Goal: Task Accomplishment & Management: Complete application form

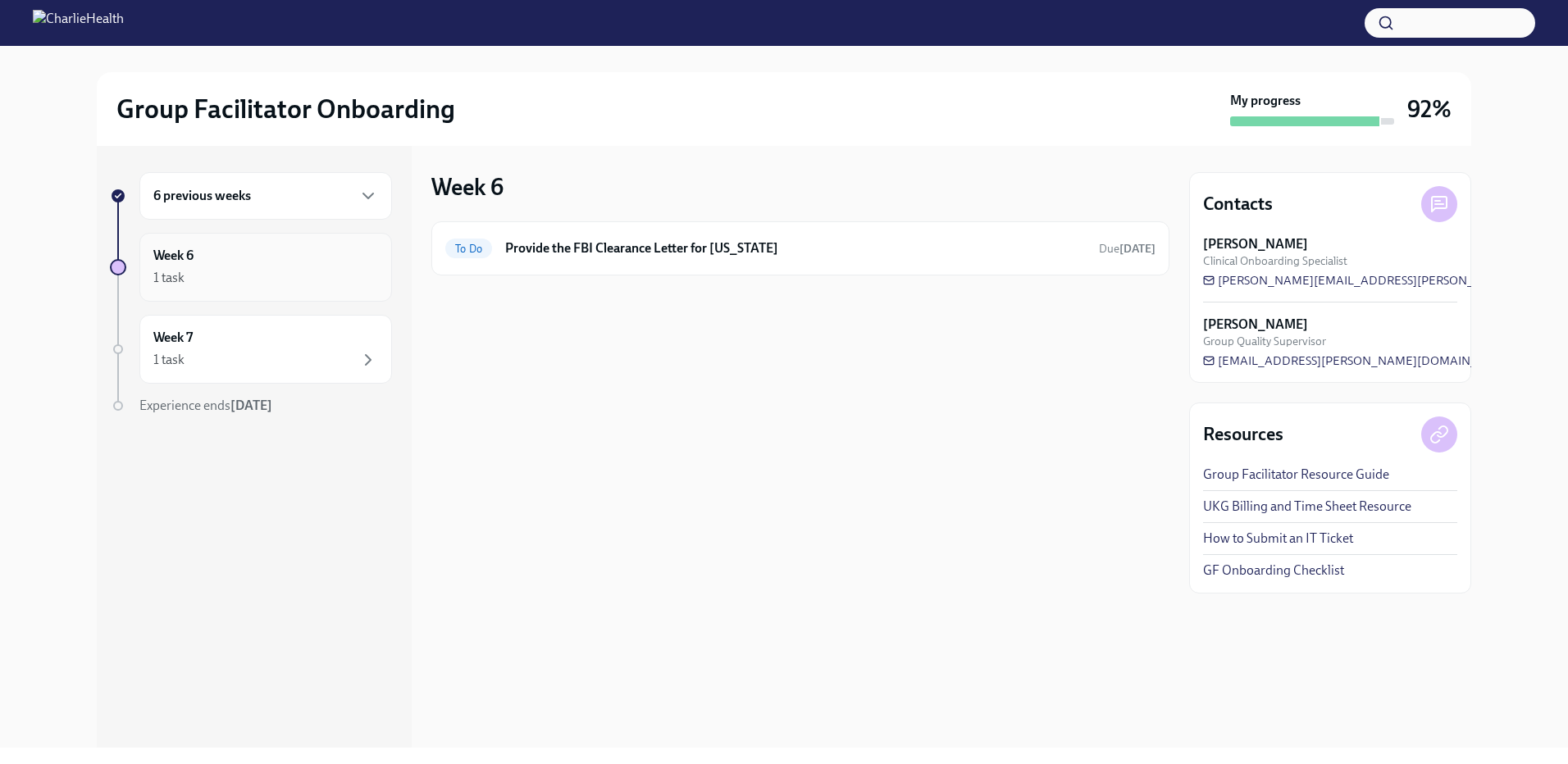
click at [164, 253] on h6 "Week 6" at bounding box center [173, 256] width 40 height 18
click at [180, 202] on h6 "6 previous weeks" at bounding box center [202, 196] width 97 height 18
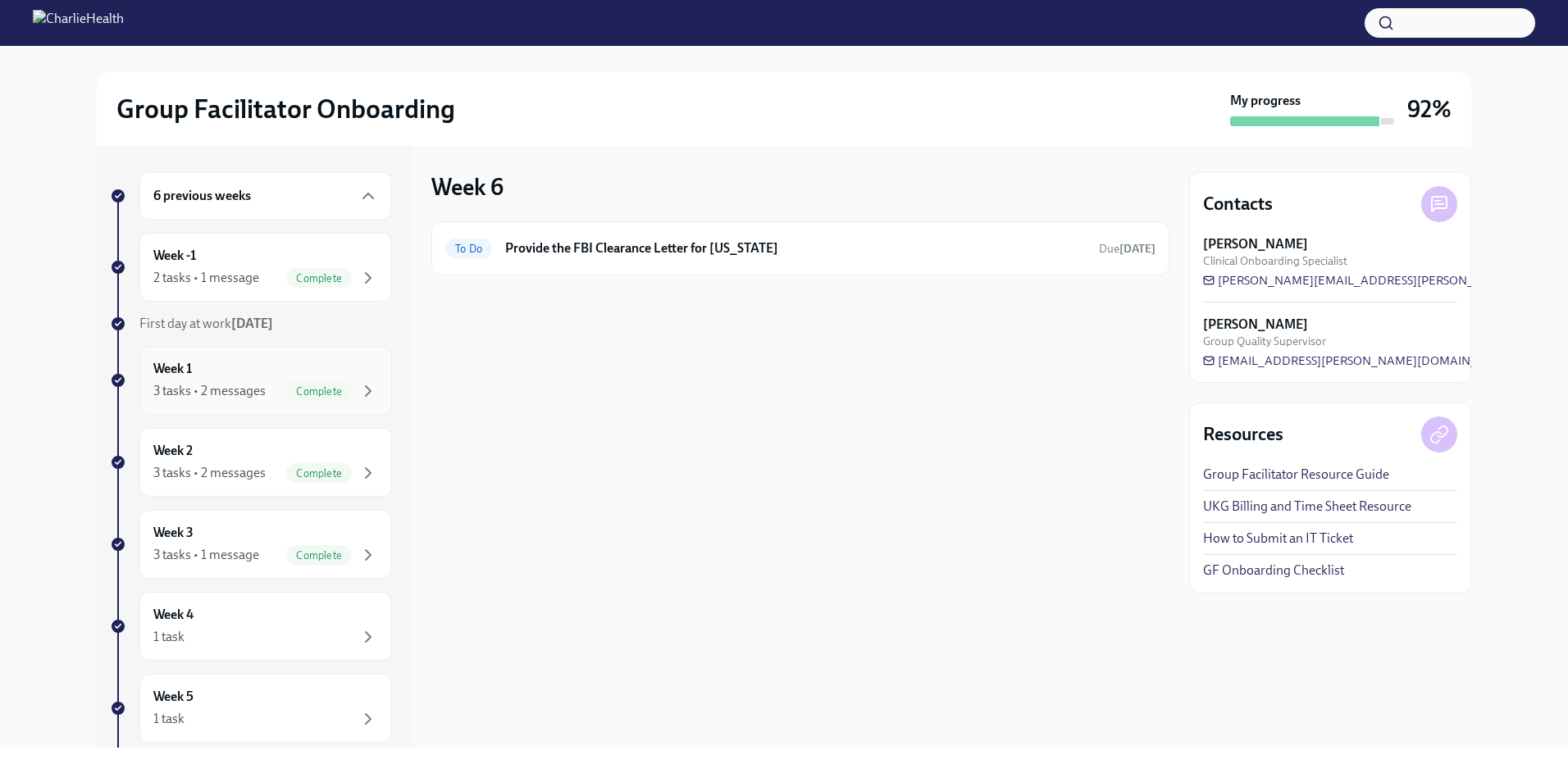
click at [223, 384] on div "3 tasks • 2 messages" at bounding box center [210, 391] width 112 height 18
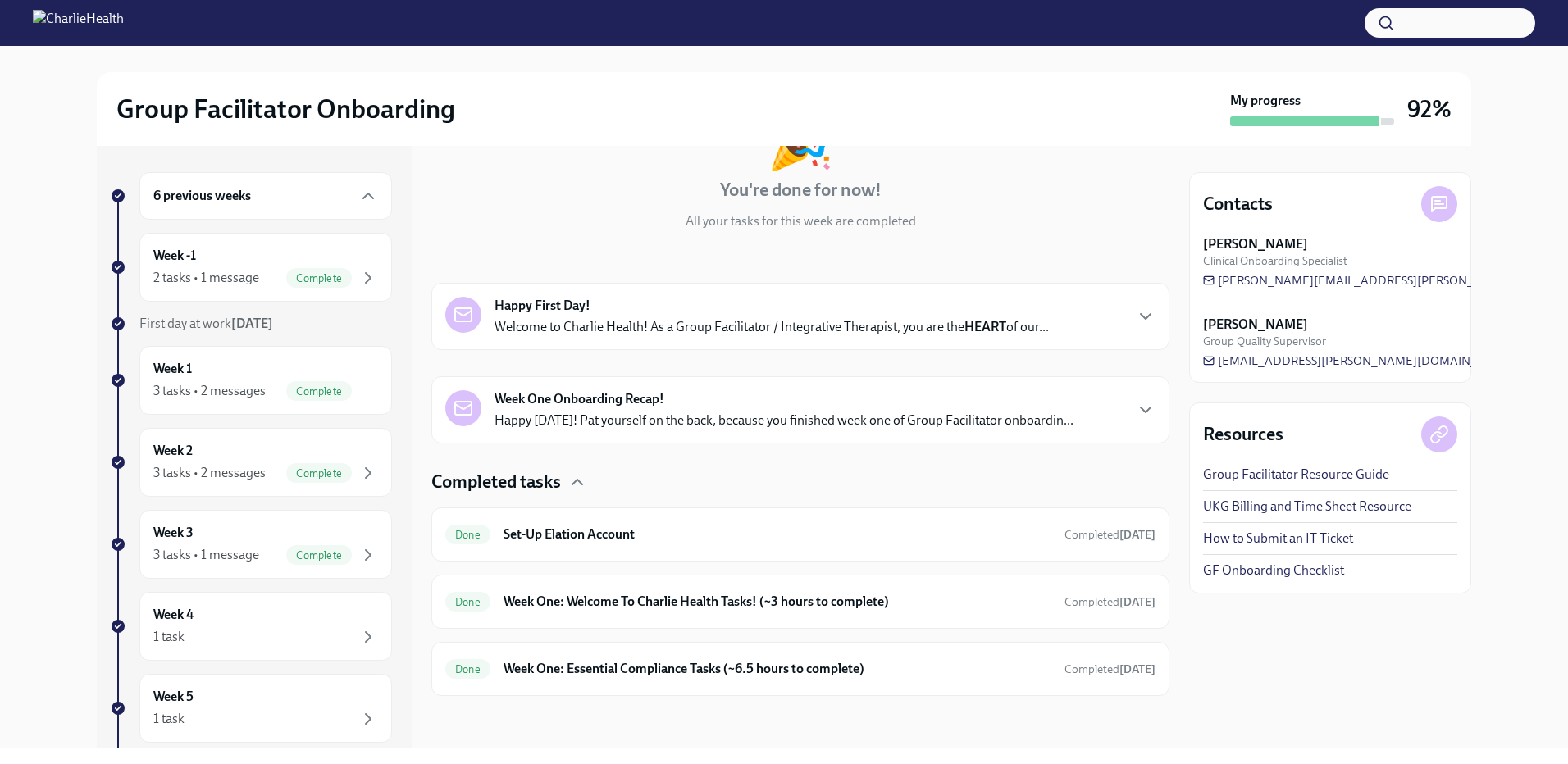
scroll to position [134, 0]
click at [212, 449] on div "Week 2 3 tasks • 2 messages Complete" at bounding box center [266, 463] width 224 height 41
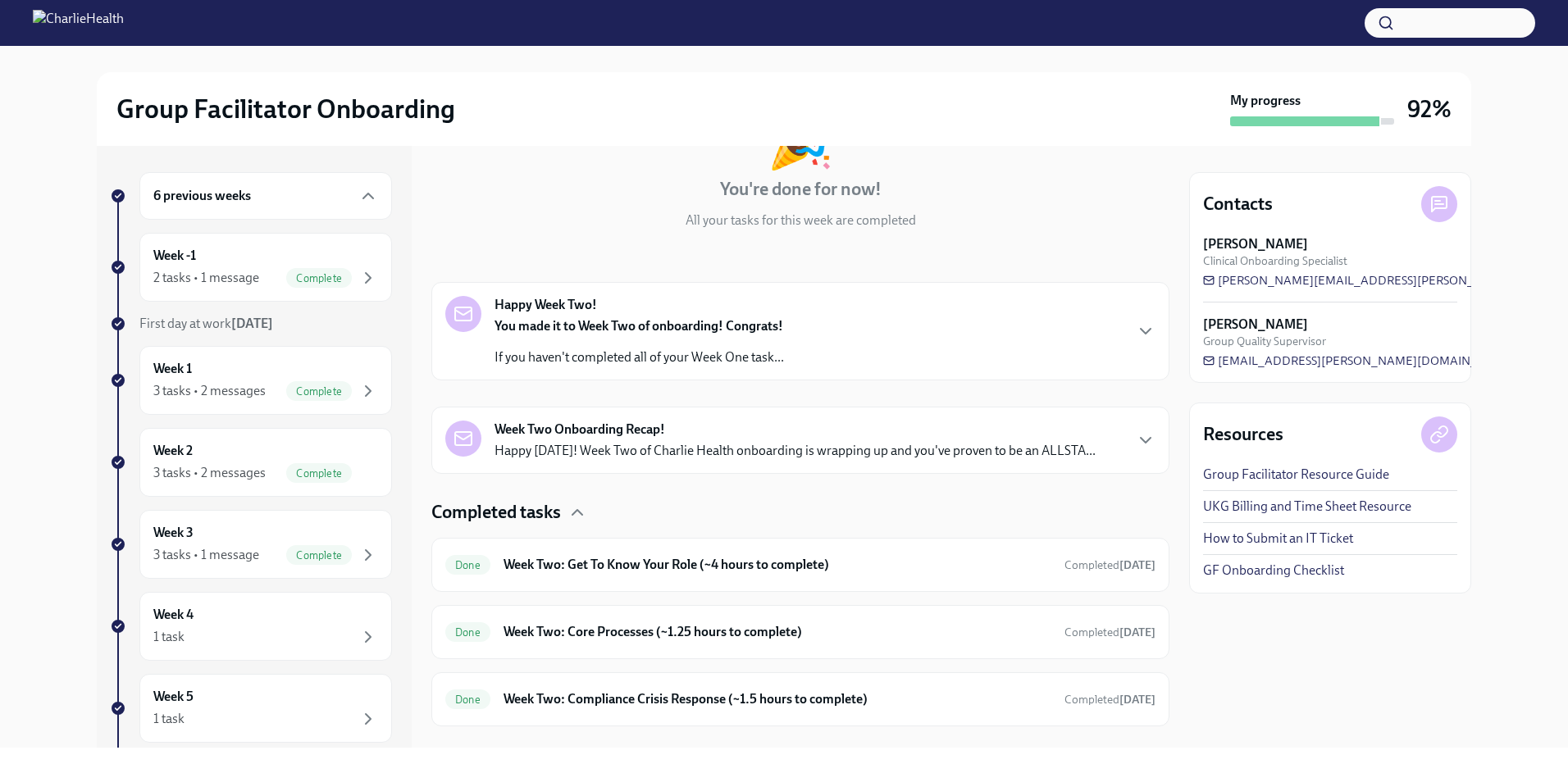
scroll to position [166, 0]
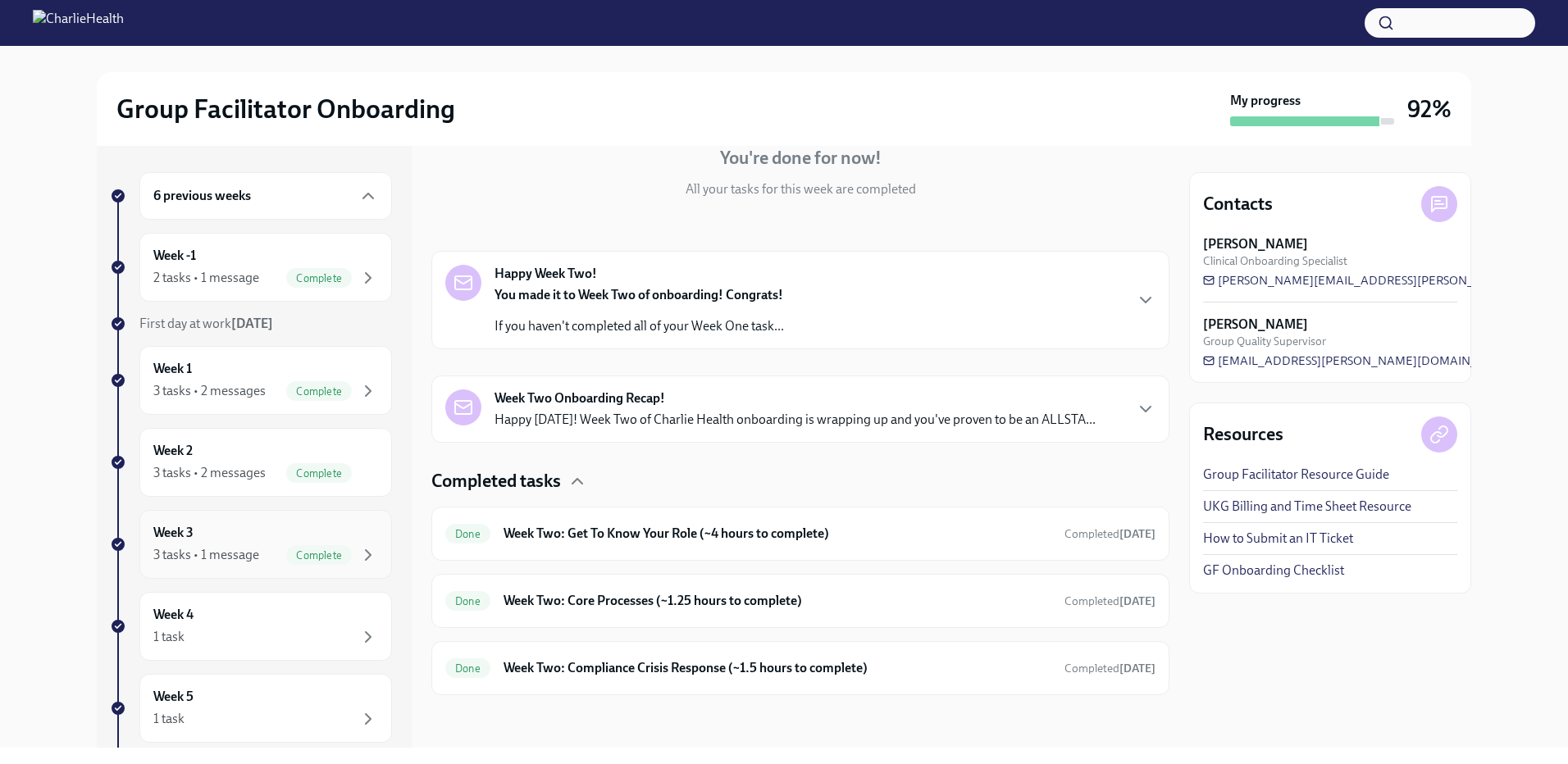
click at [215, 559] on div "3 tasks • 1 message" at bounding box center [206, 555] width 106 height 18
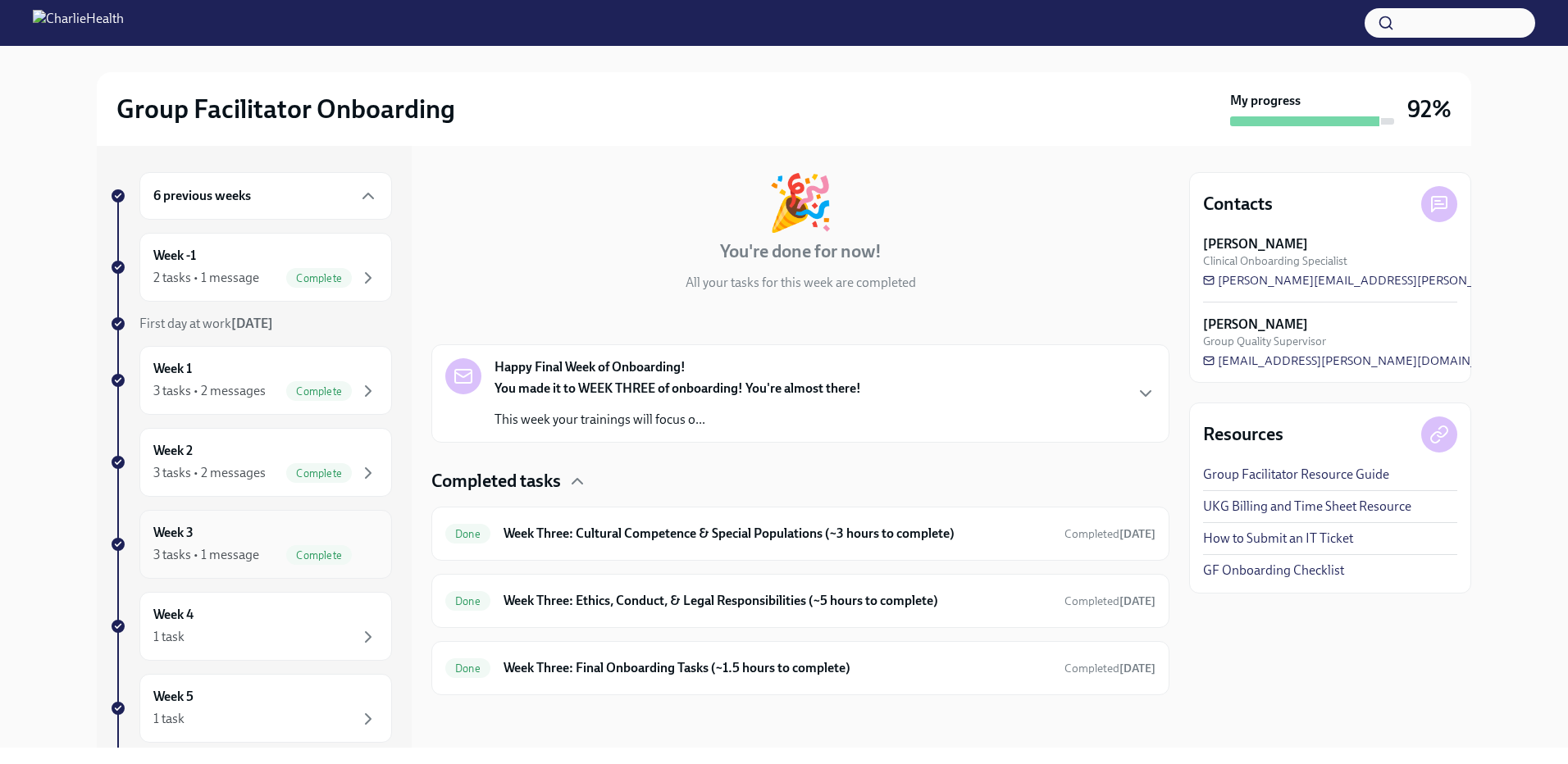
scroll to position [72, 0]
click at [260, 611] on div "Week 4 1 task" at bounding box center [266, 626] width 224 height 41
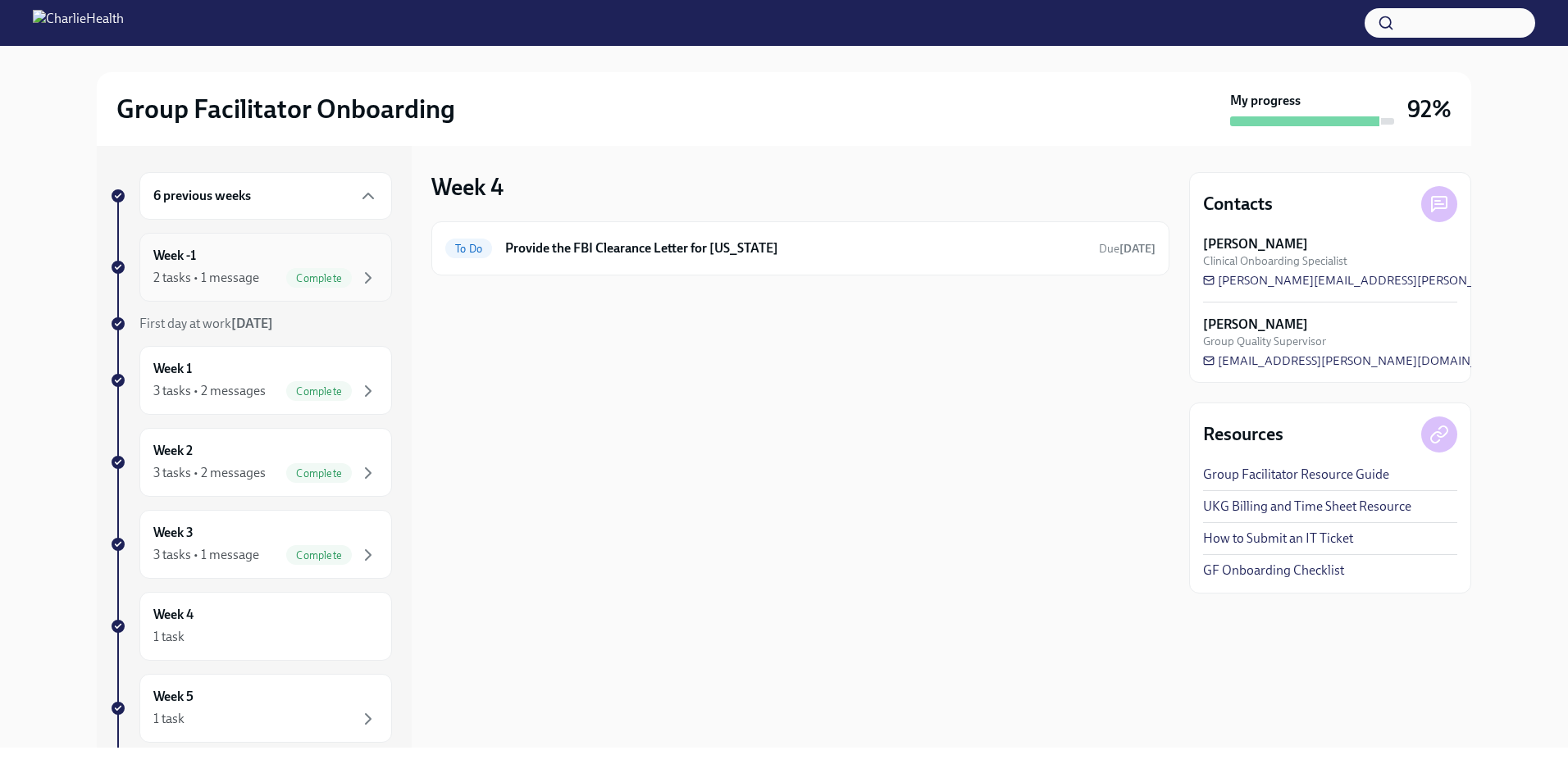
click at [208, 275] on div "2 tasks • 1 message" at bounding box center [206, 278] width 106 height 18
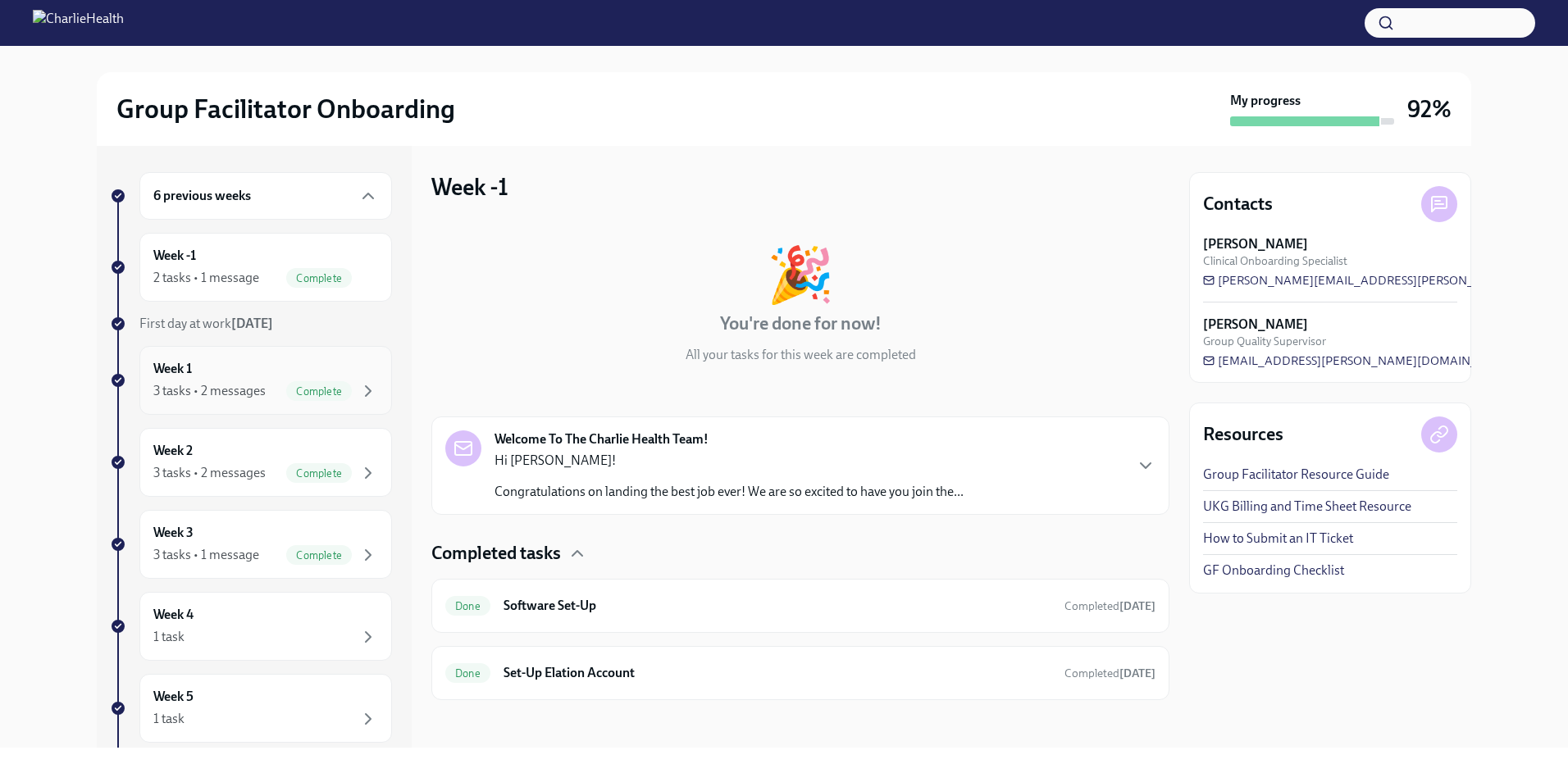
click at [208, 383] on div "3 tasks • 2 messages" at bounding box center [210, 391] width 112 height 18
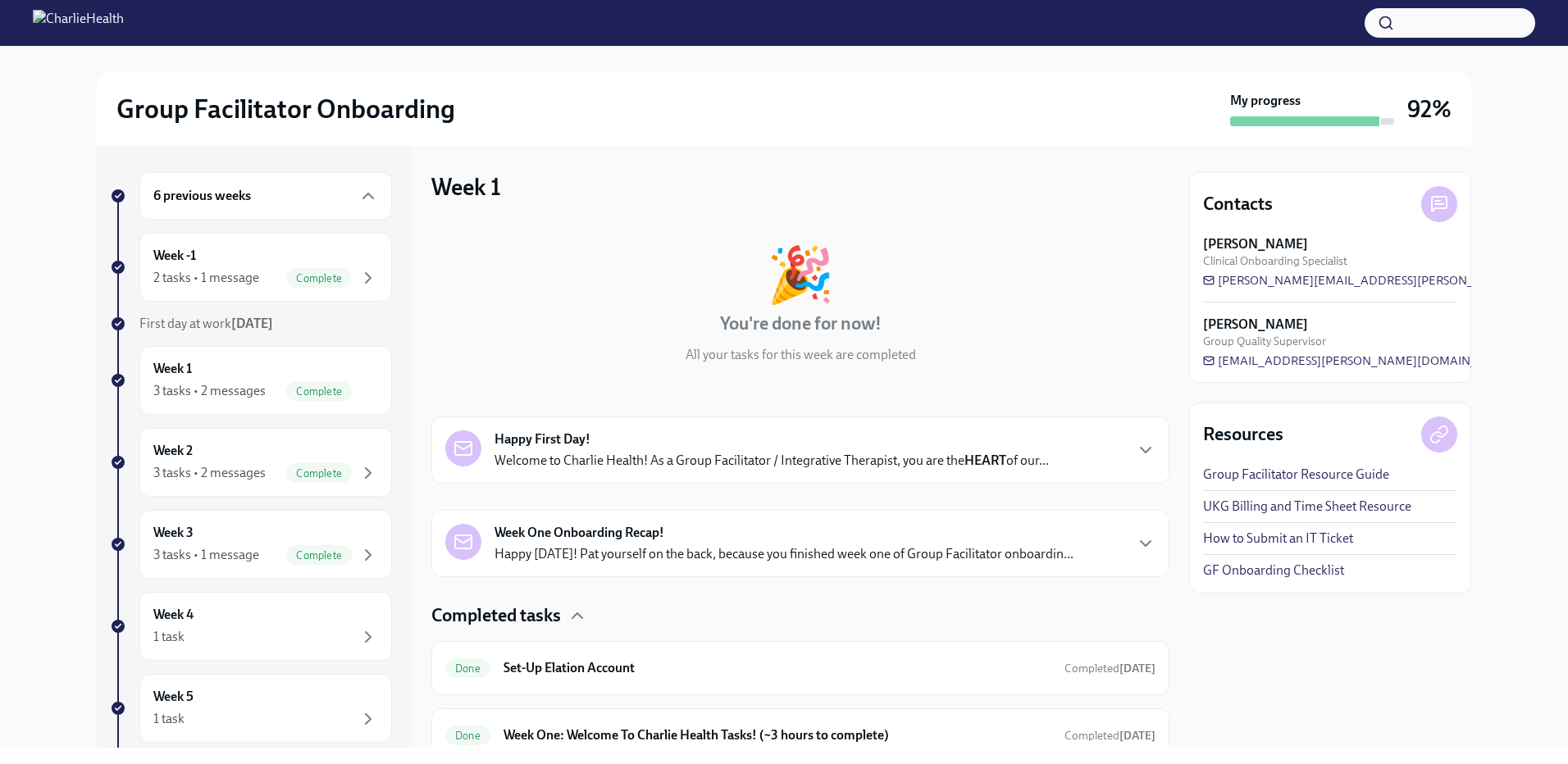
scroll to position [134, 0]
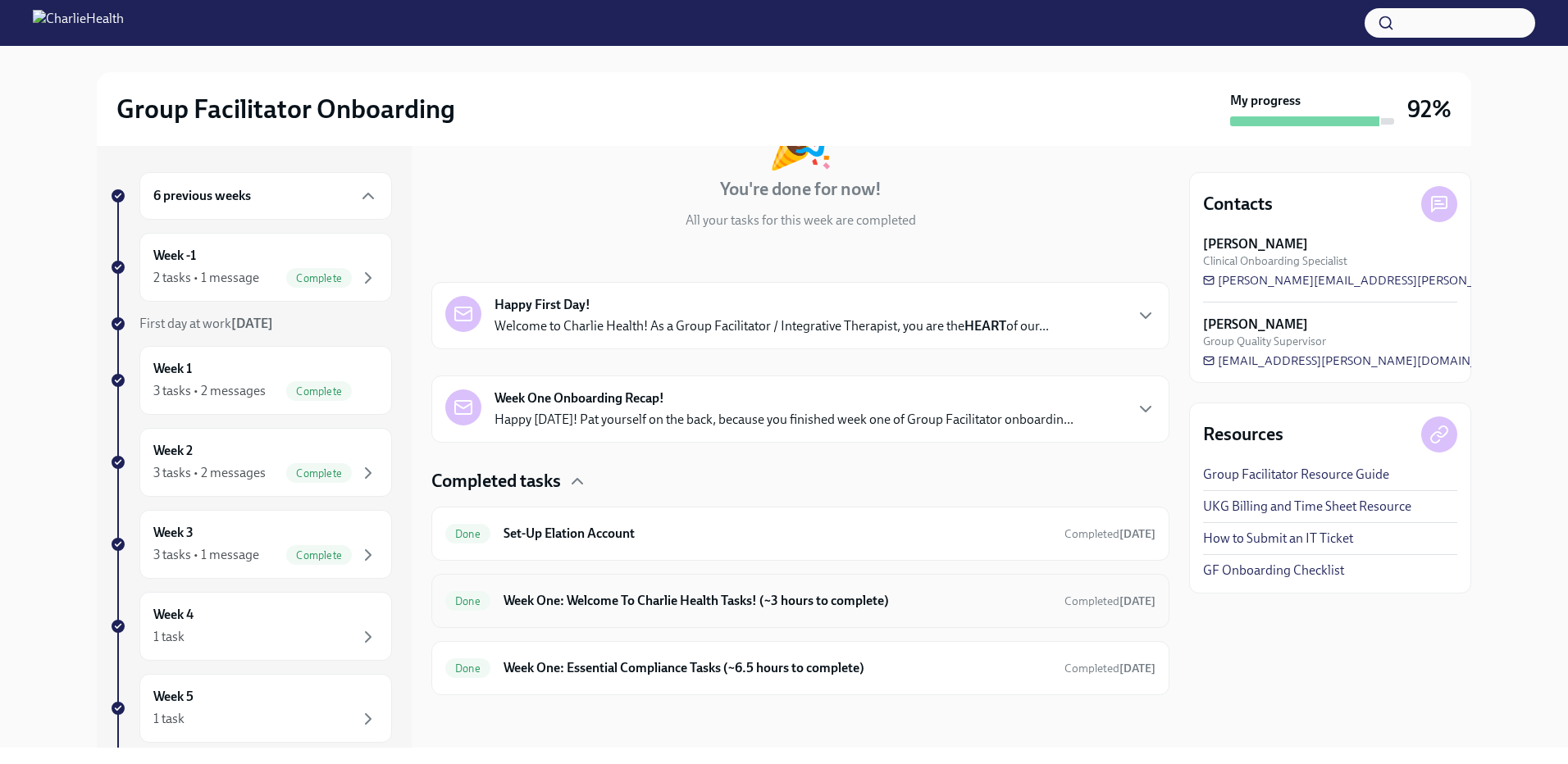
click at [582, 591] on div "Done Week One: Welcome To Charlie Health Tasks! (~3 hours to complete) Complete…" at bounding box center [801, 601] width 711 height 26
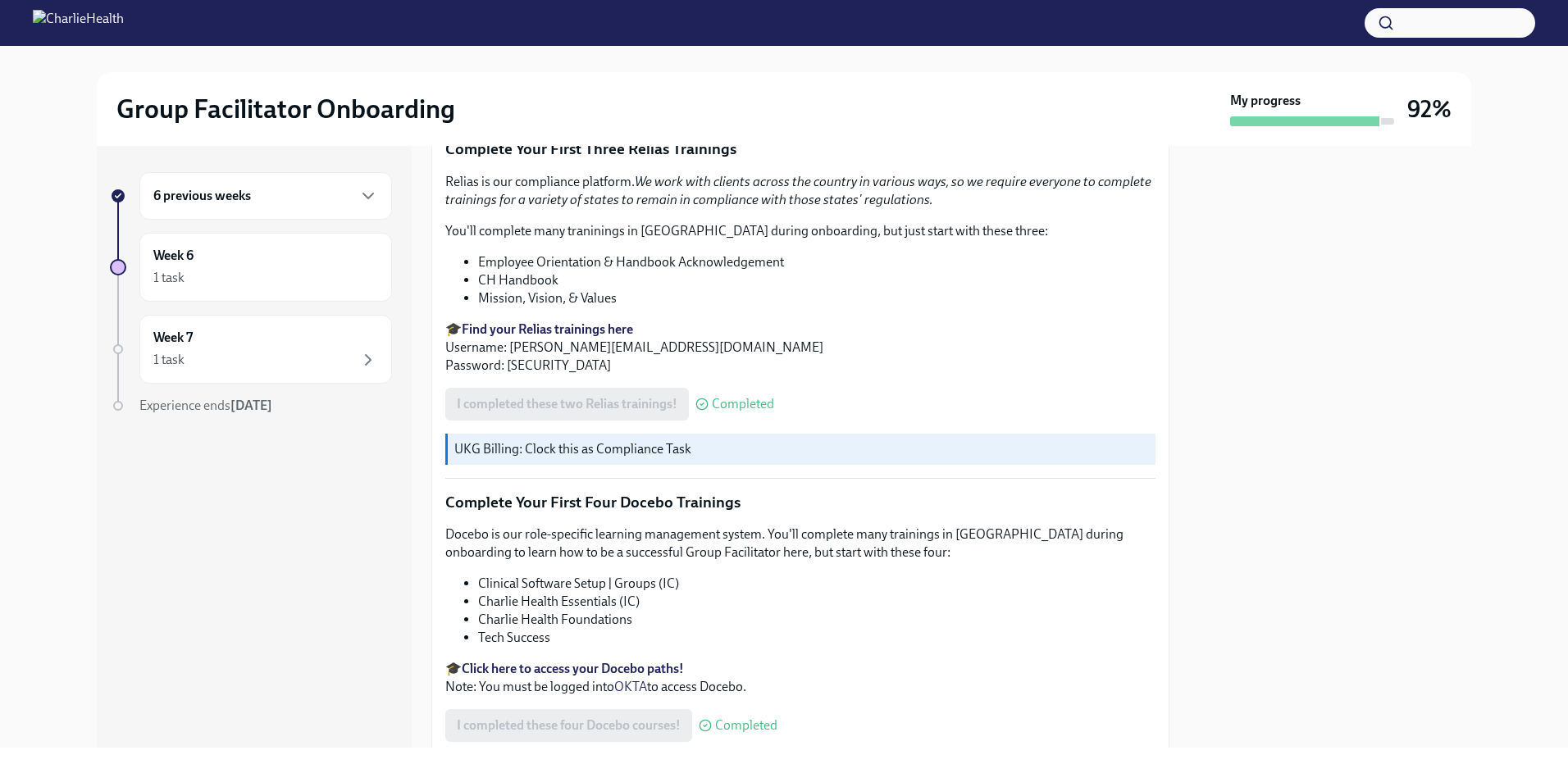
scroll to position [2186, 0]
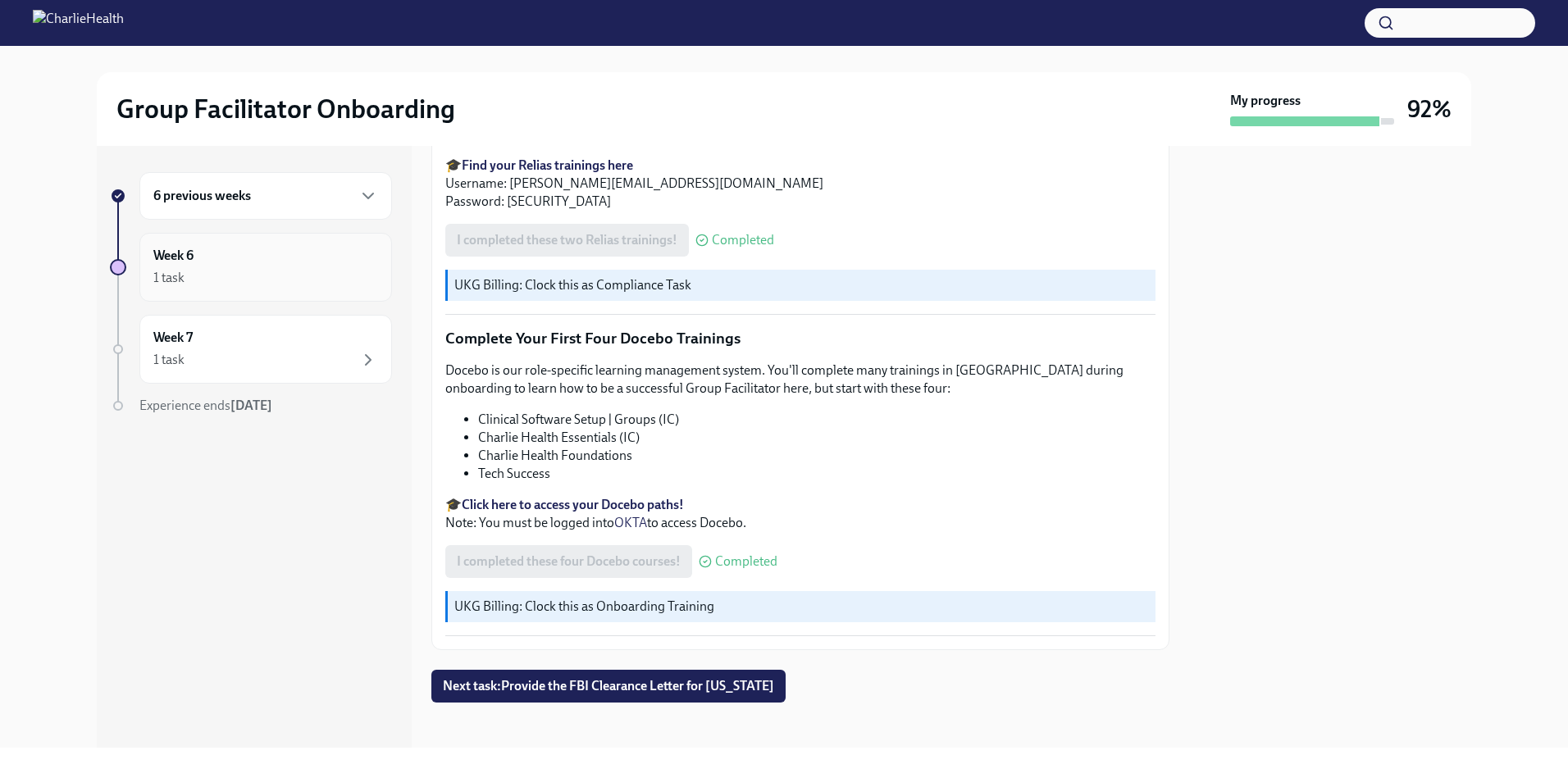
click at [180, 280] on div "1 task" at bounding box center [169, 278] width 31 height 18
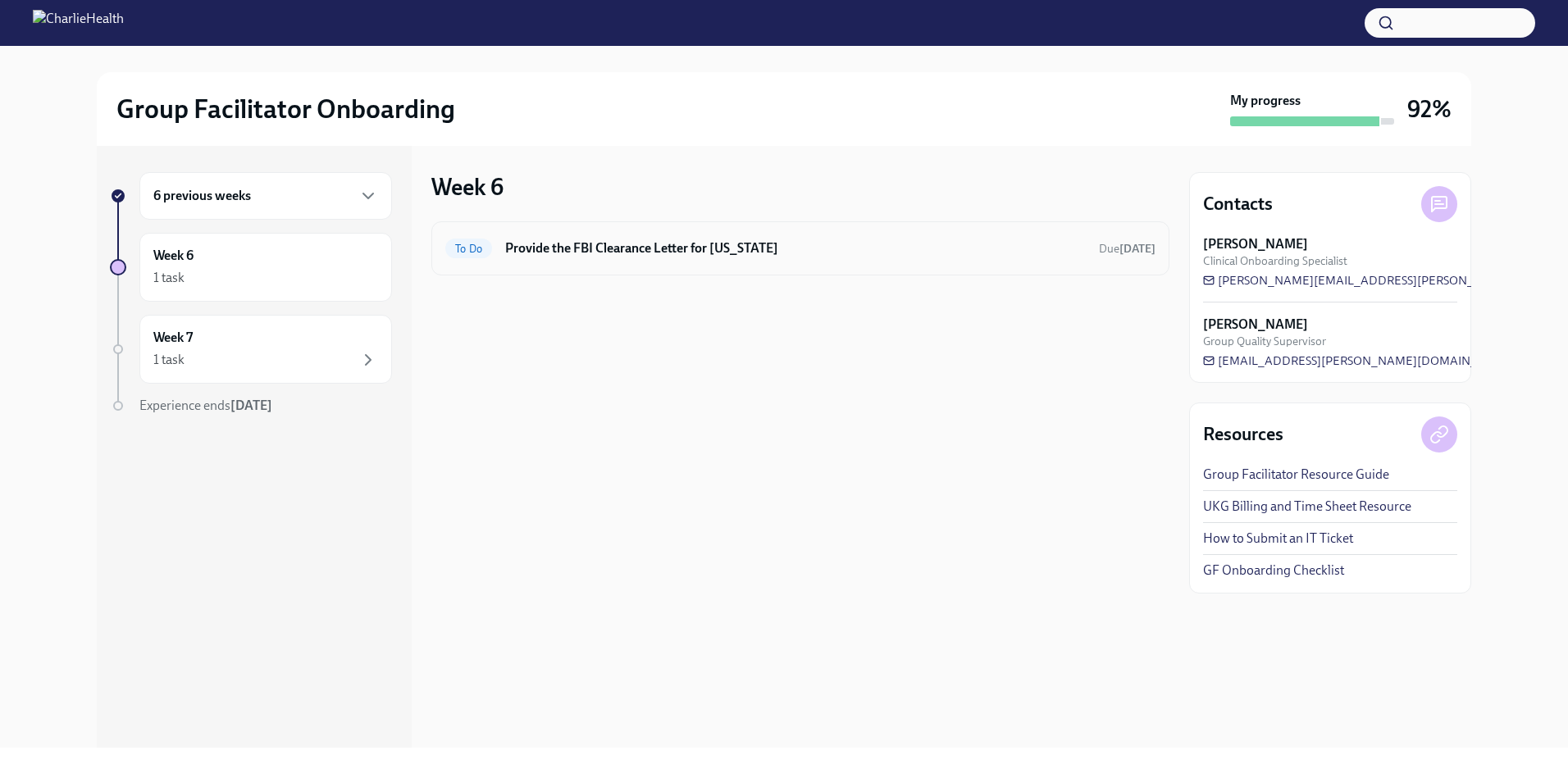
click at [533, 259] on div "To Do Provide the FBI Clearance Letter for [US_STATE] Due [DATE]" at bounding box center [801, 248] width 711 height 26
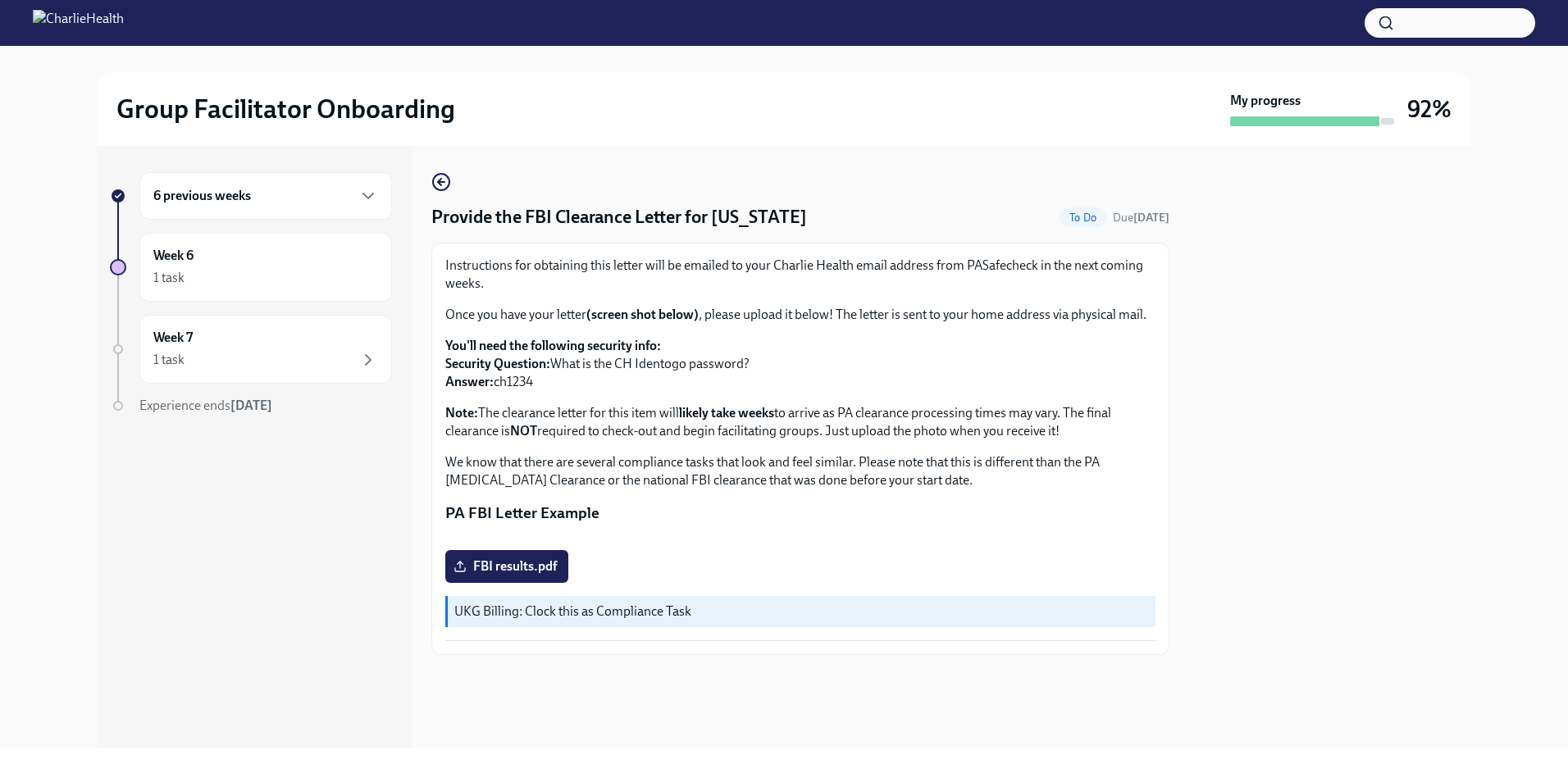
click at [203, 205] on div "6 previous weeks" at bounding box center [266, 196] width 224 height 20
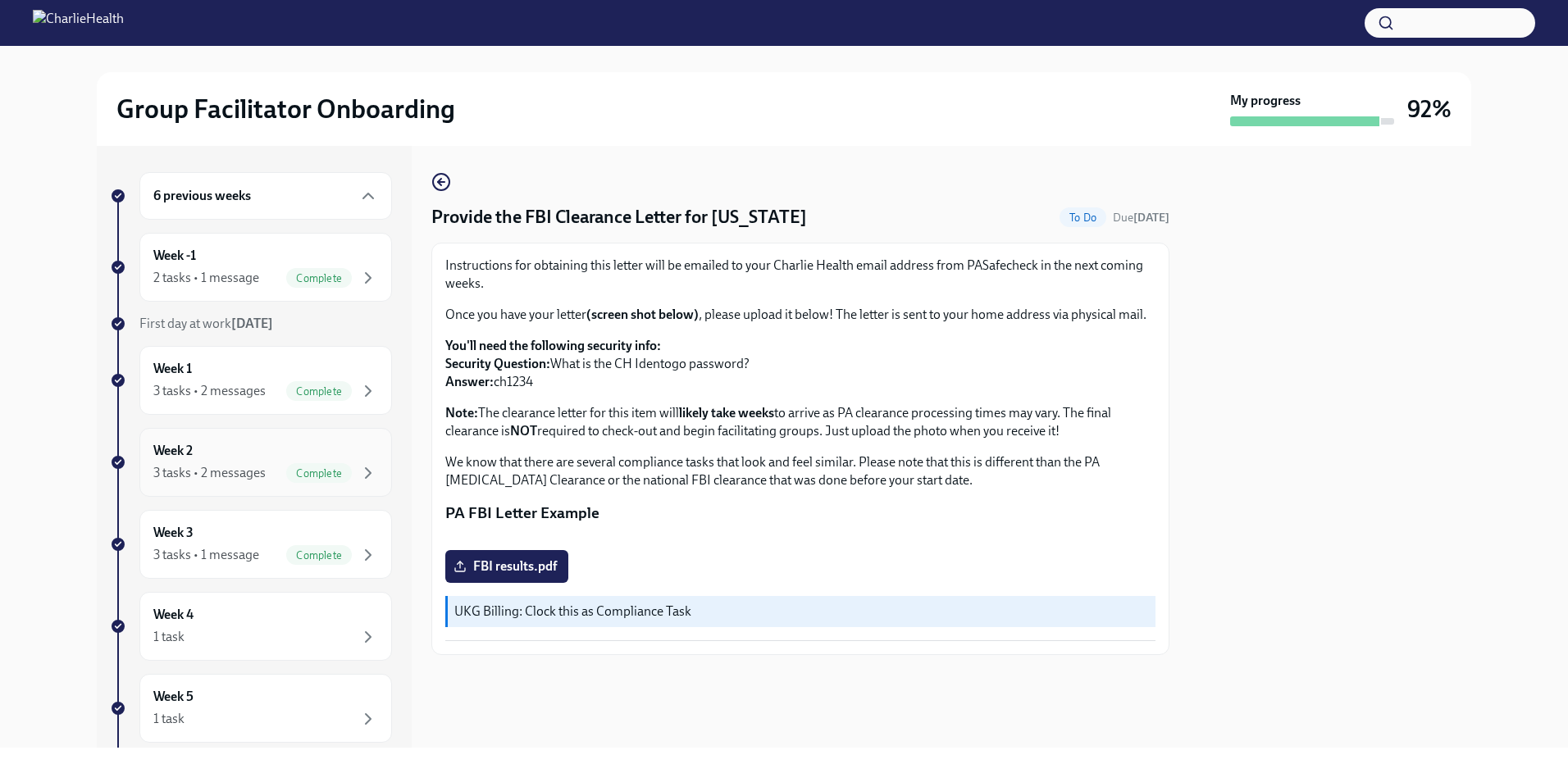
click at [219, 465] on div "3 tasks • 2 messages" at bounding box center [210, 473] width 112 height 18
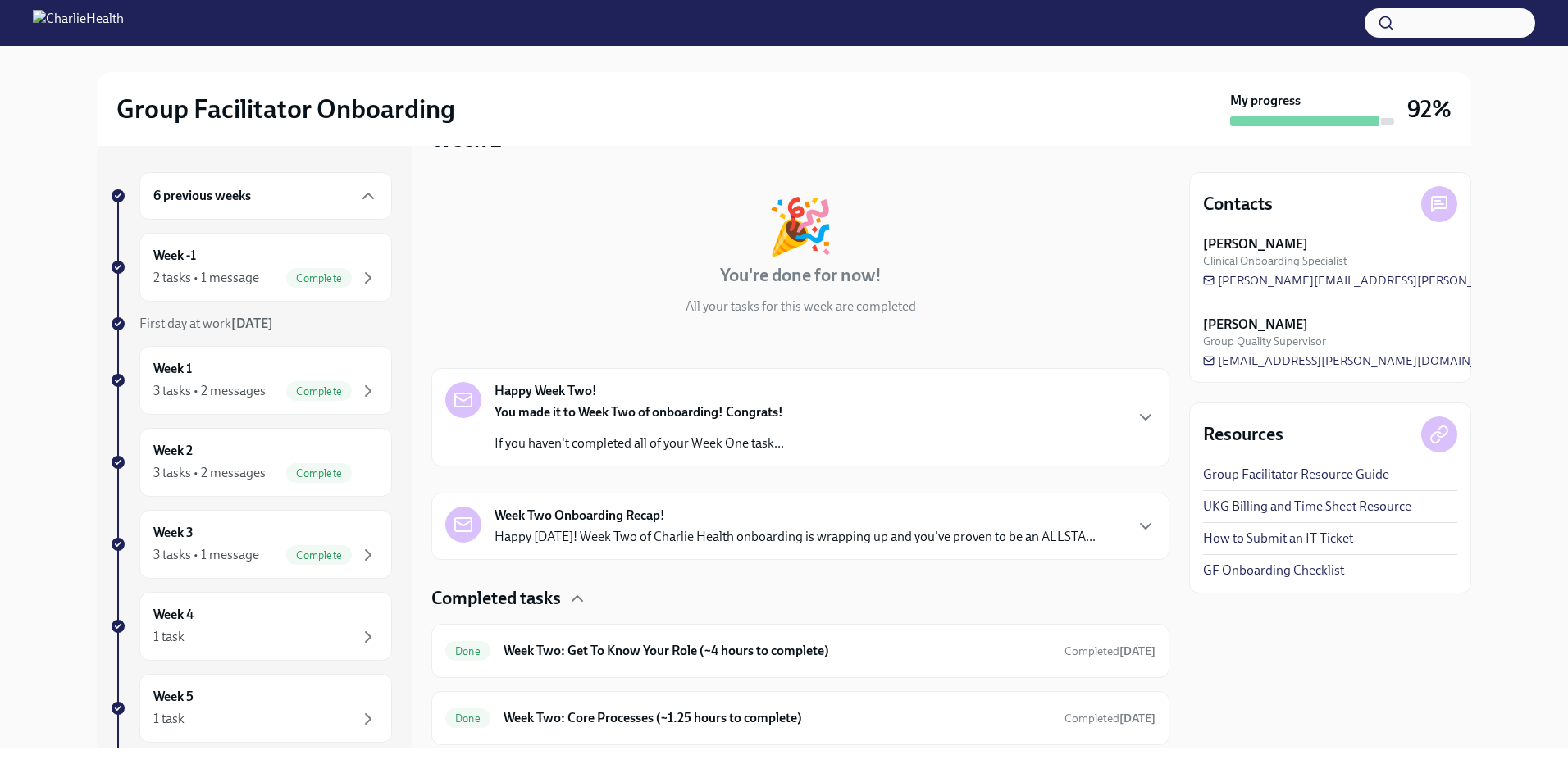
scroll to position [166, 0]
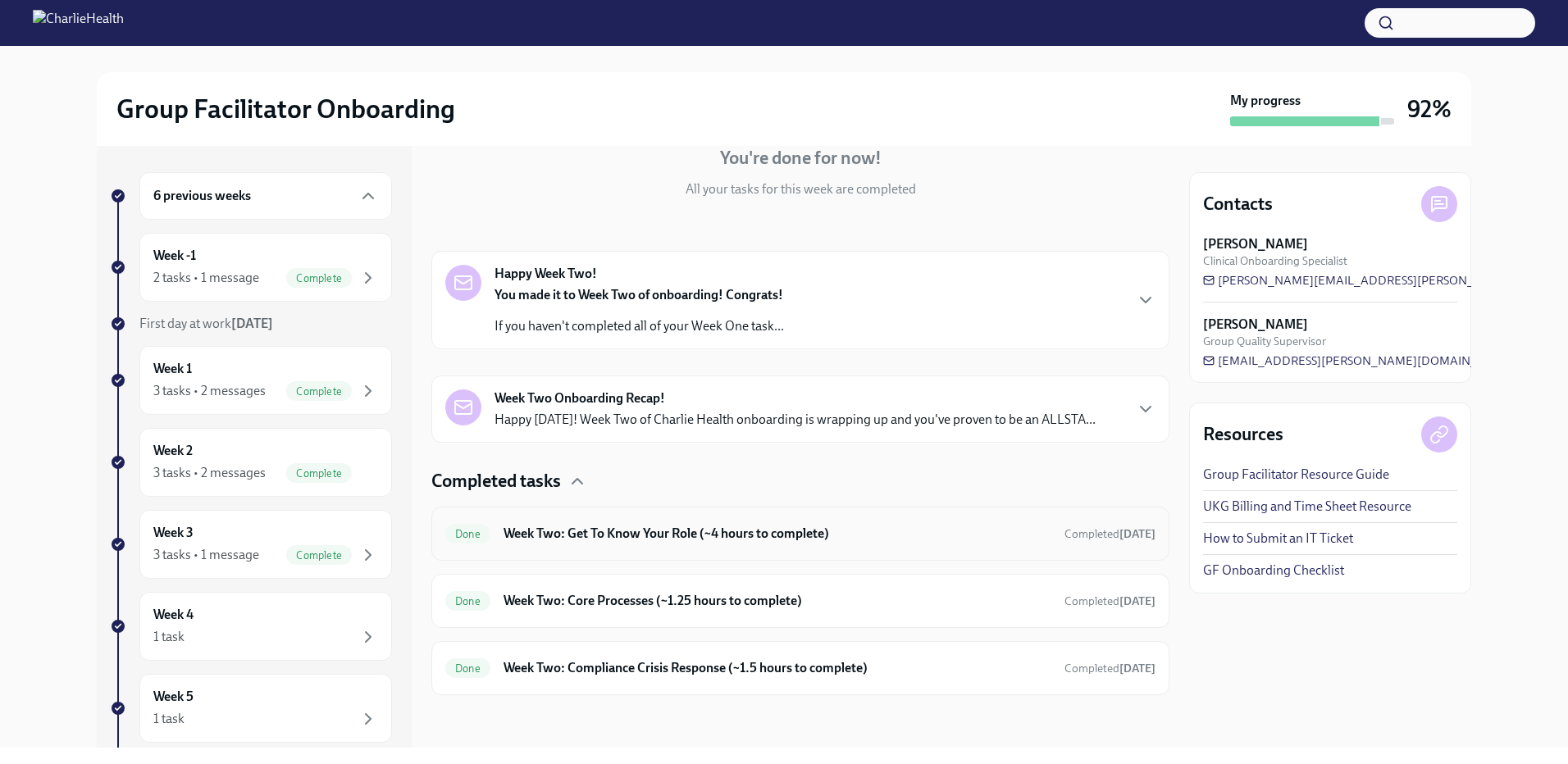
click at [657, 533] on h6 "Week Two: Get To Know Your Role (~4 hours to complete)" at bounding box center [777, 534] width 548 height 18
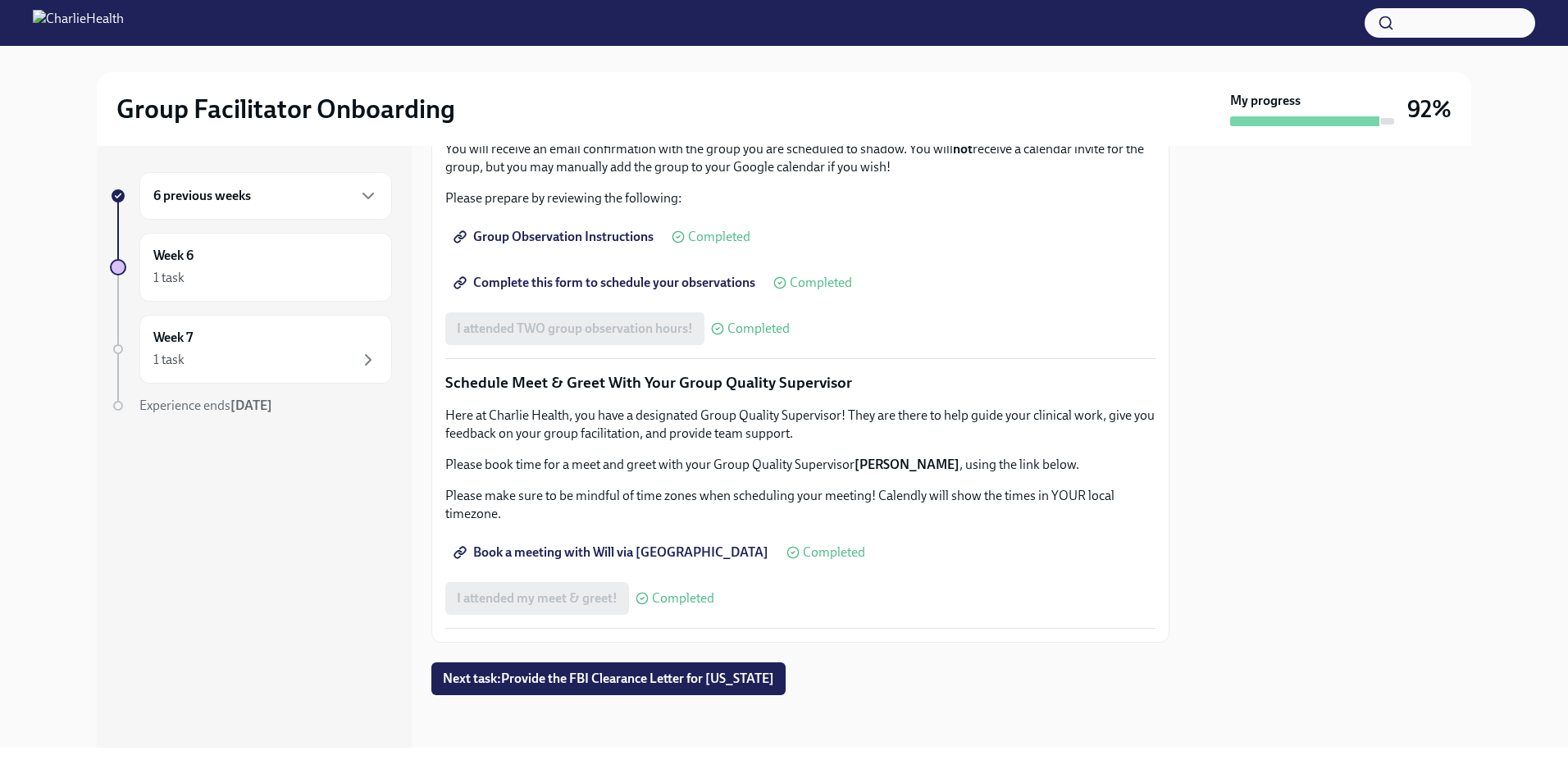
scroll to position [1468, 0]
click at [172, 250] on h6 "Week 6" at bounding box center [173, 256] width 40 height 18
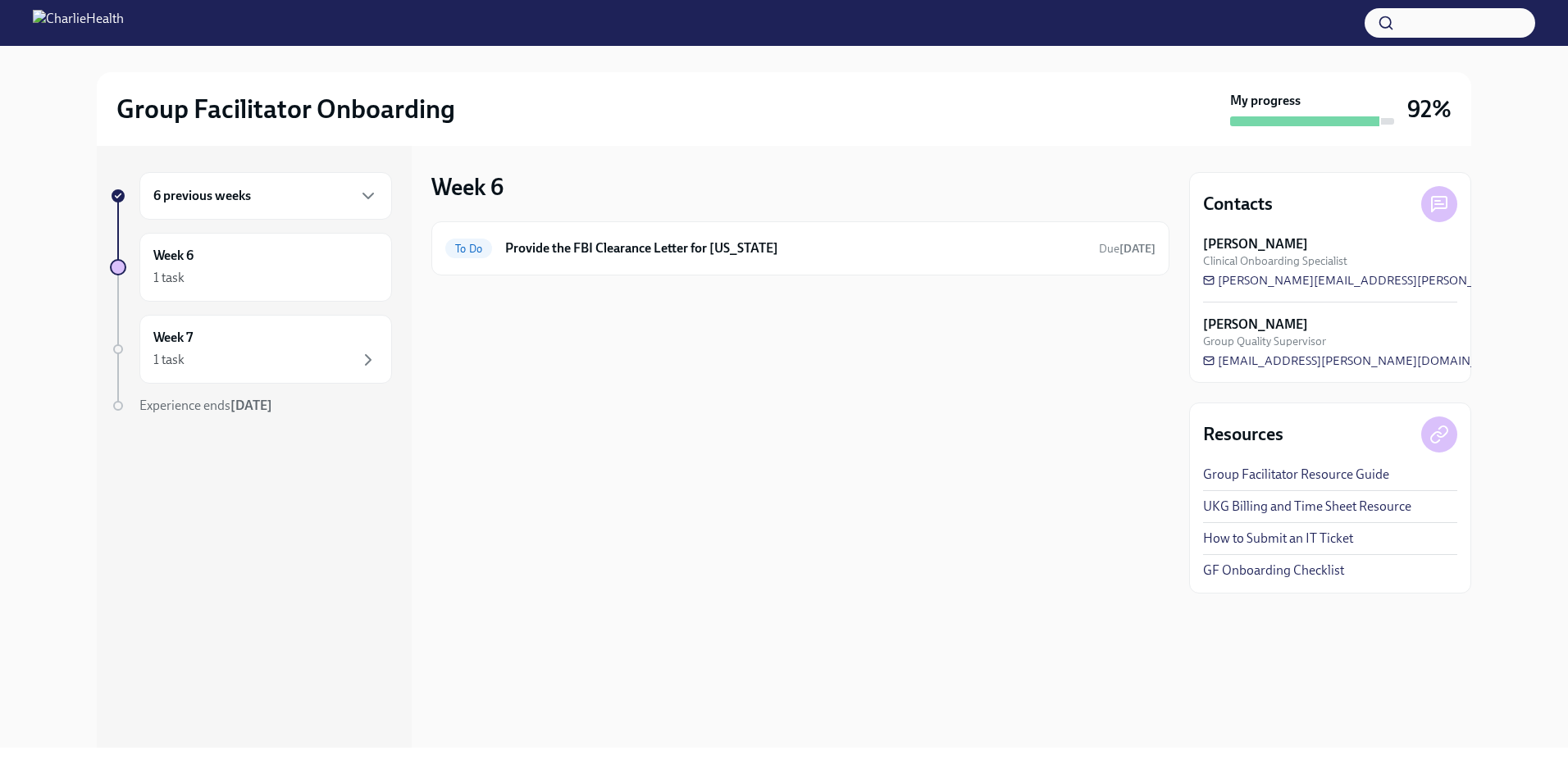
click at [178, 203] on h6 "6 previous weeks" at bounding box center [202, 196] width 97 height 18
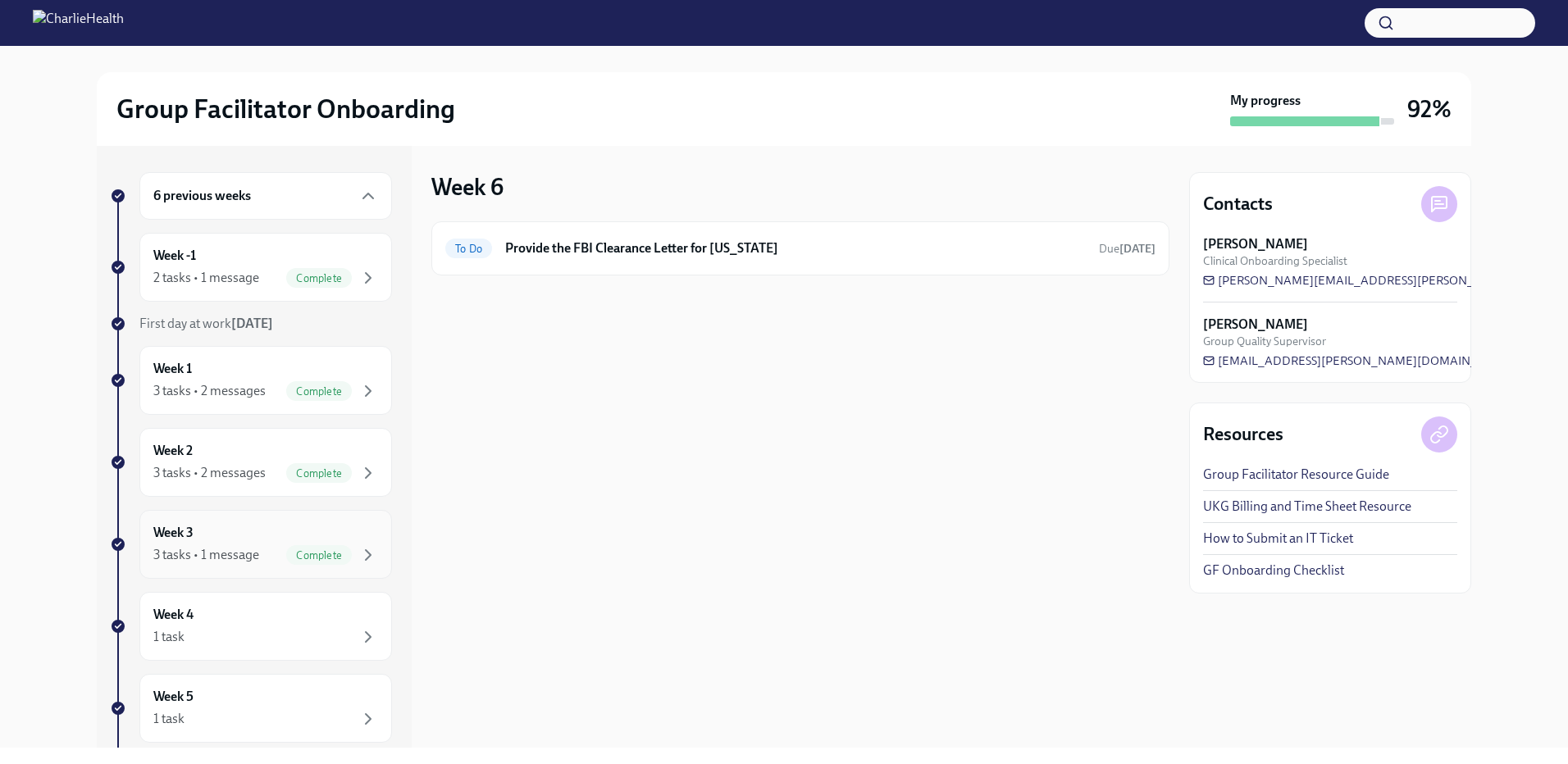
click at [204, 536] on div "Week 3 3 tasks • 1 message Complete" at bounding box center [266, 545] width 224 height 41
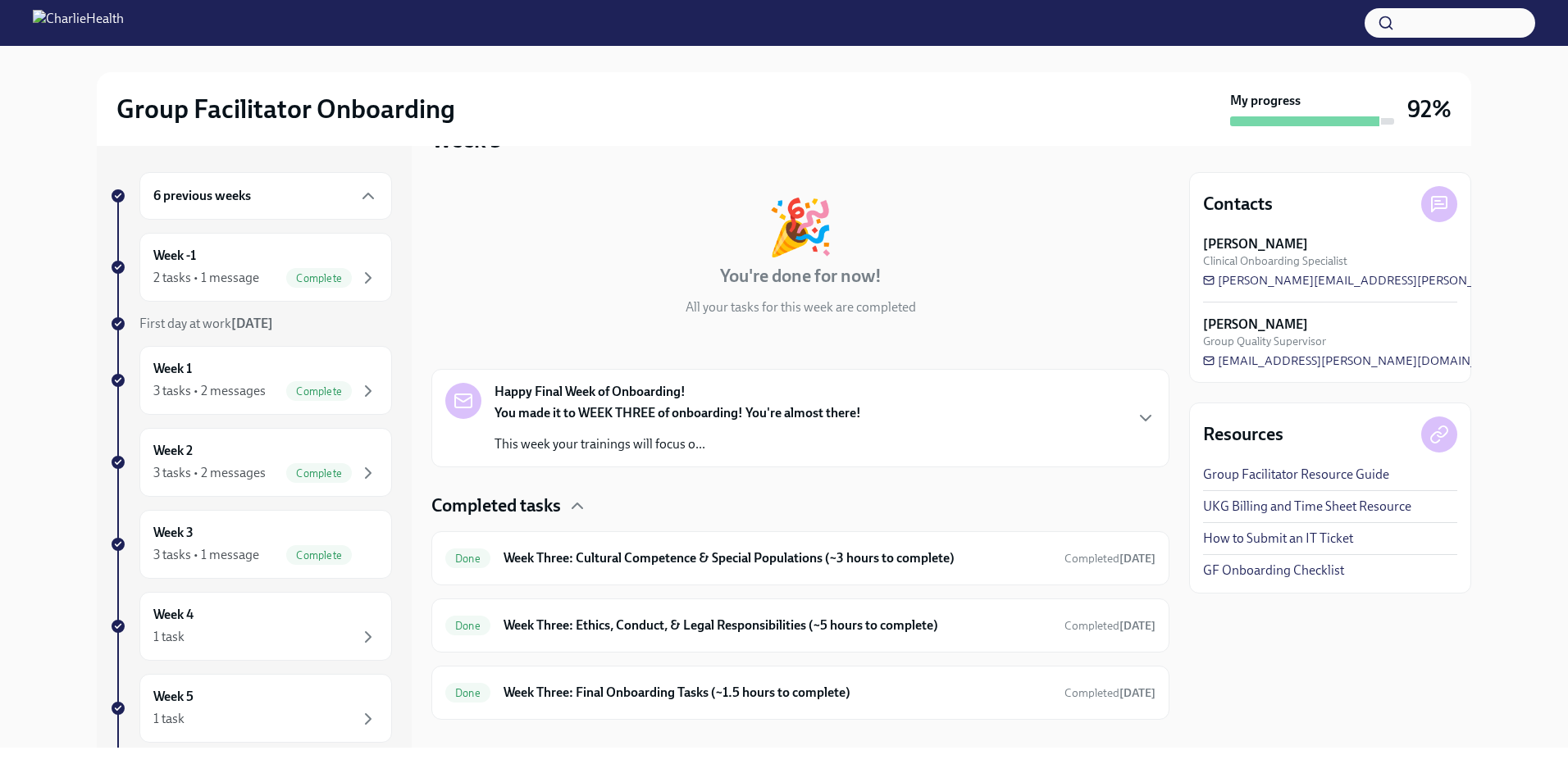
scroll to position [72, 0]
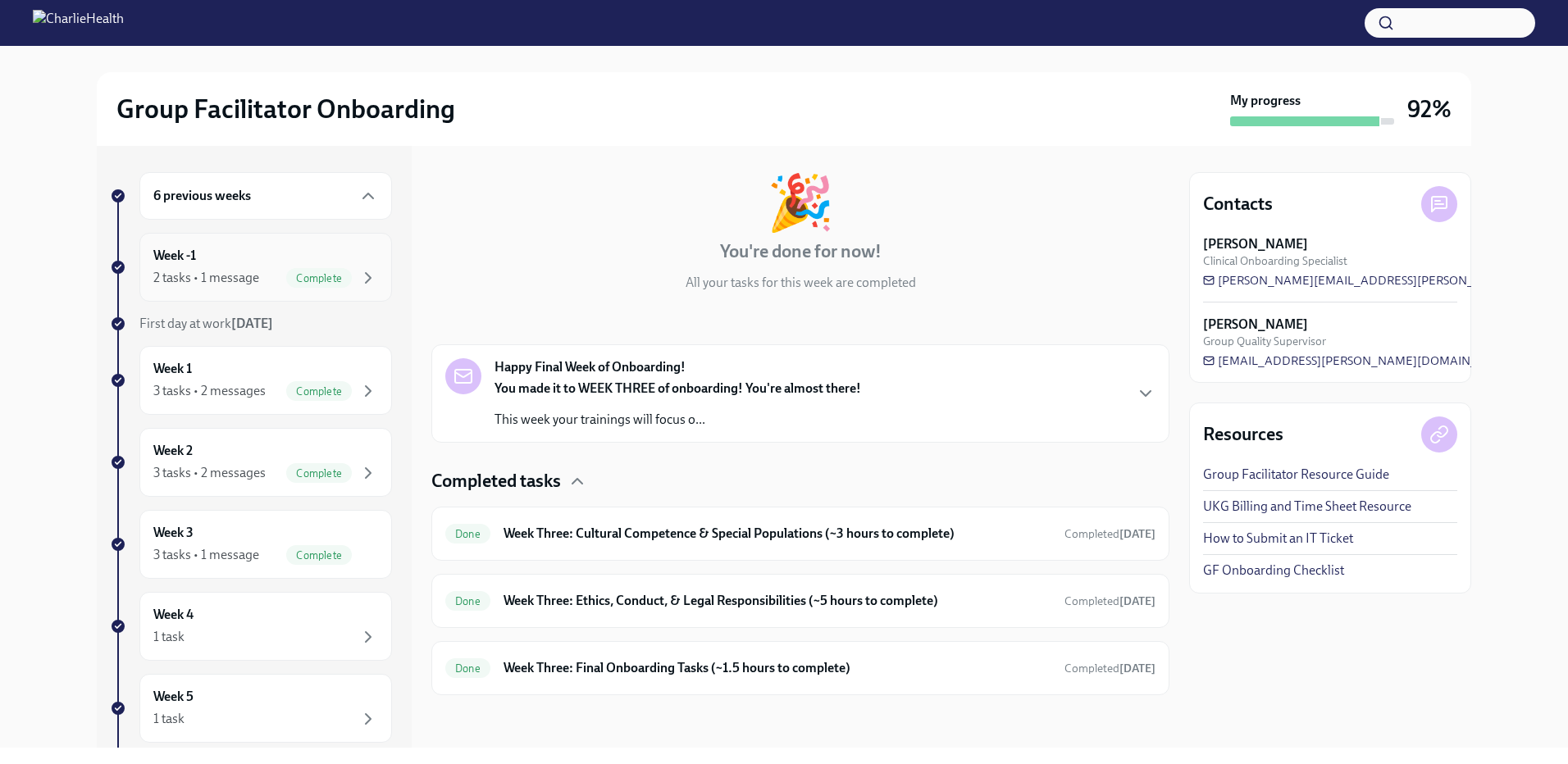
click at [205, 272] on div "2 tasks • 1 message" at bounding box center [206, 278] width 106 height 18
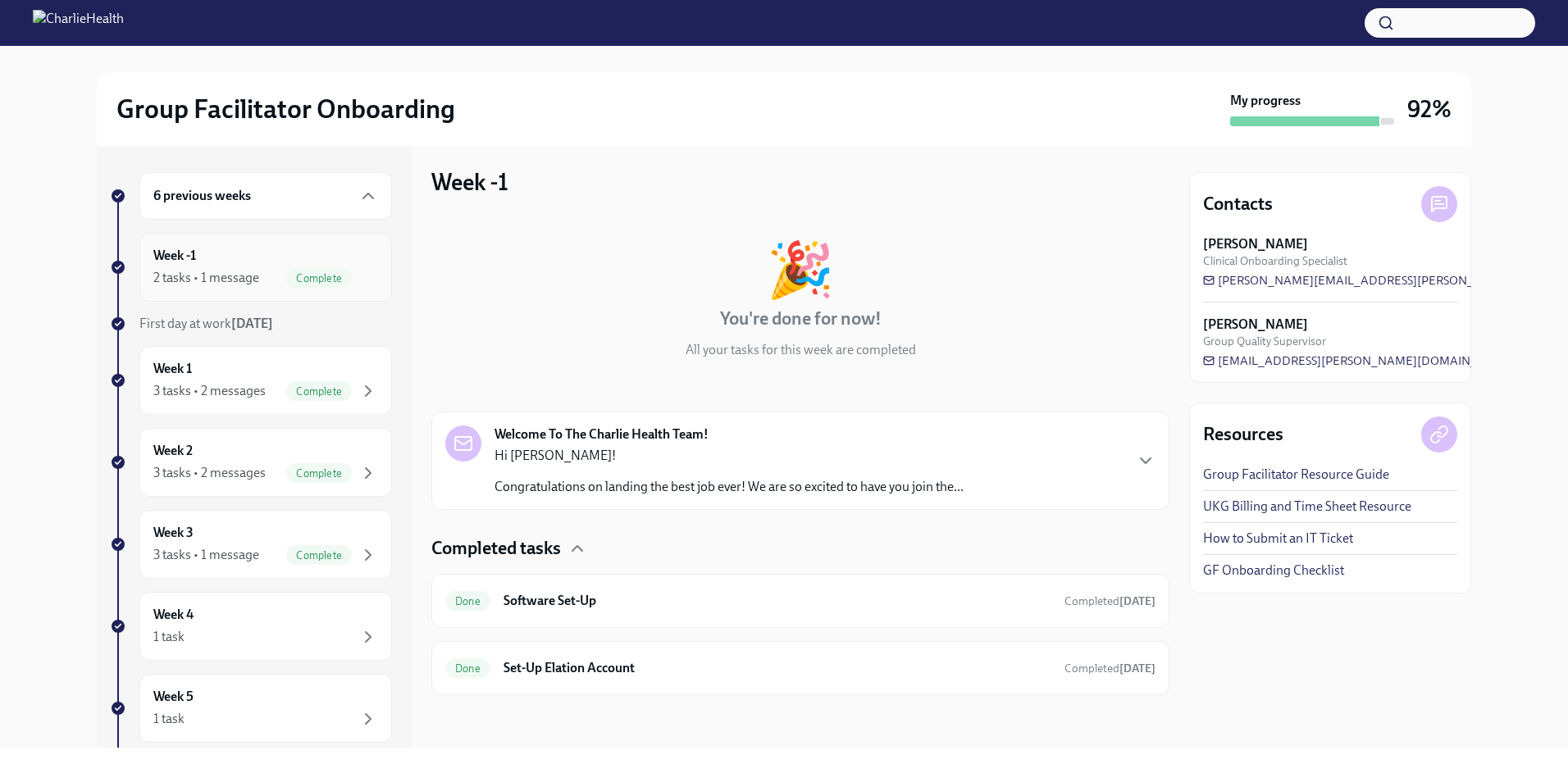
scroll to position [5, 0]
